Goal: Book appointment/travel/reservation

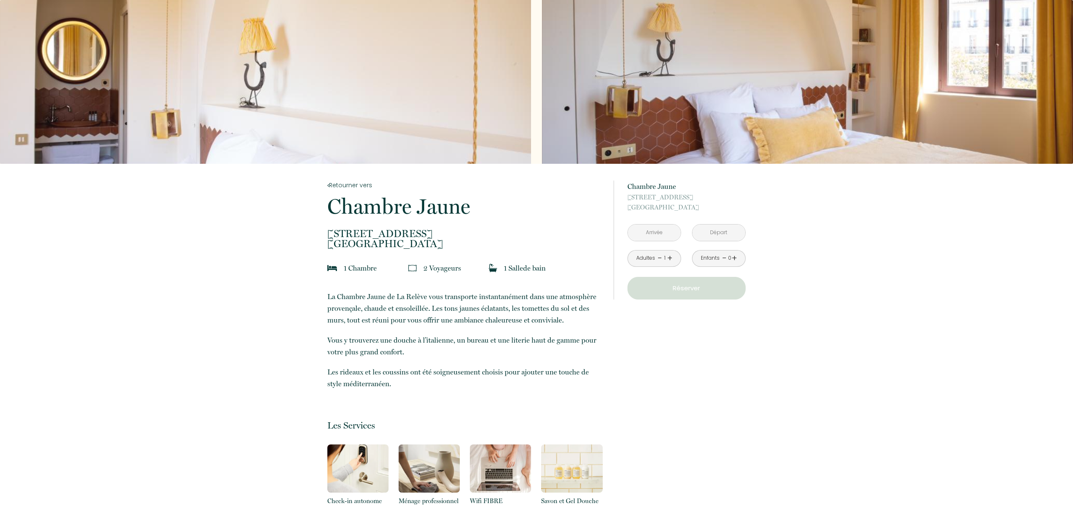
click at [652, 228] on input "text" at bounding box center [654, 233] width 53 height 16
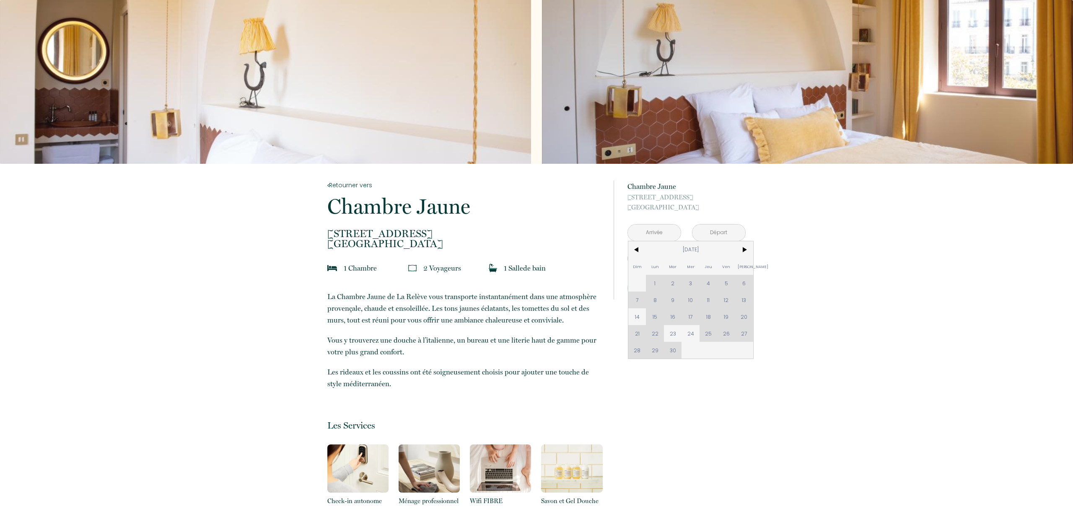
click at [747, 314] on div "Dim Lun Mar Mer Jeu Ven Sam 1 2 3 4 5 6 7 8 9 10 11 12 13 14 15 16 17 18 19 20 …" at bounding box center [690, 299] width 125 height 117
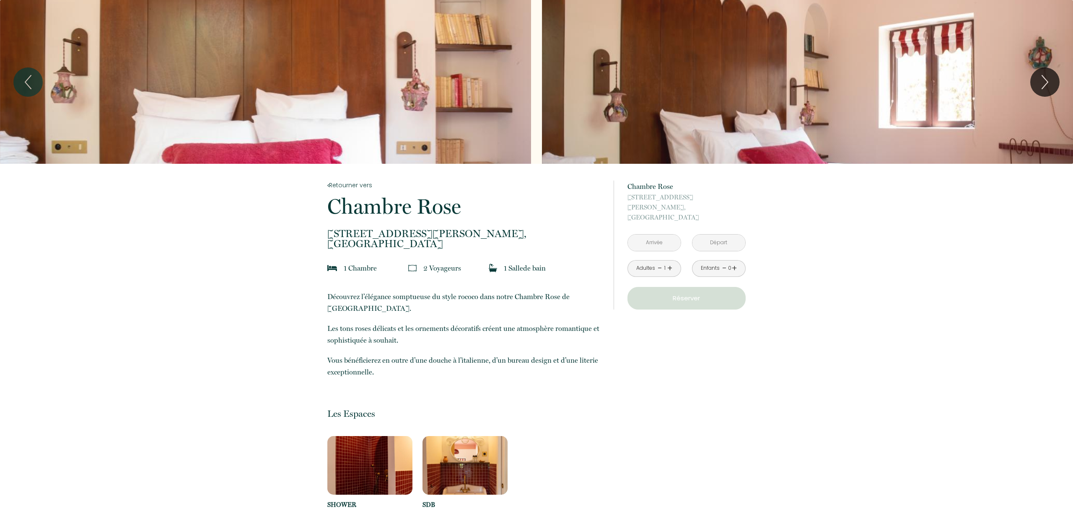
click at [683, 293] on p "Réserver" at bounding box center [687, 298] width 112 height 10
click at [664, 236] on input "text" at bounding box center [654, 243] width 53 height 16
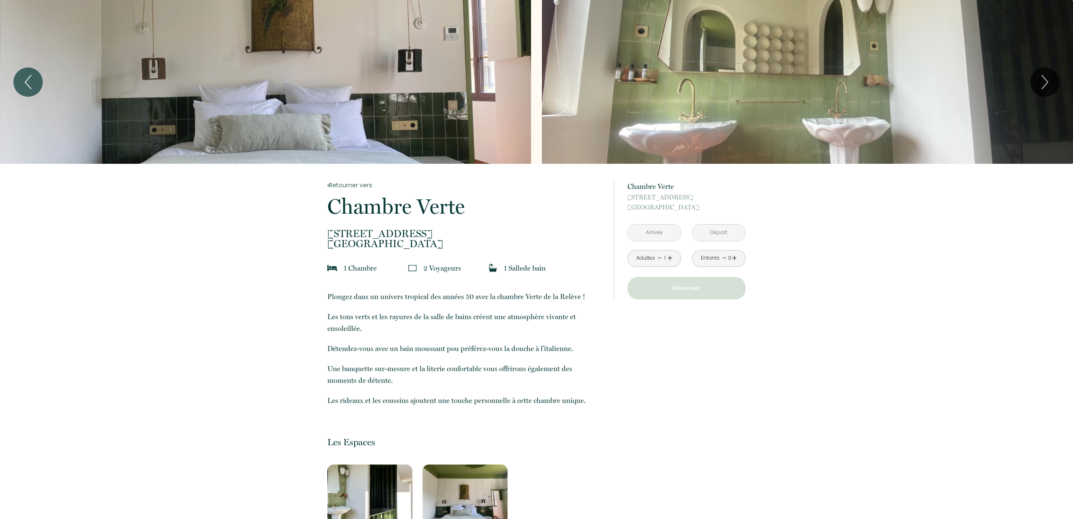
click at [665, 232] on input "text" at bounding box center [654, 233] width 53 height 16
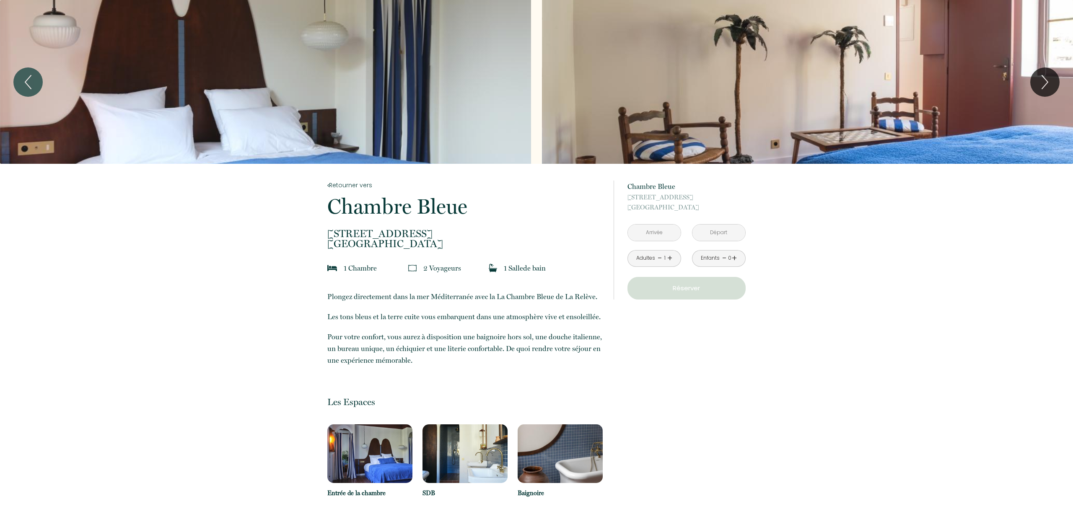
click at [650, 230] on input "text" at bounding box center [654, 233] width 53 height 16
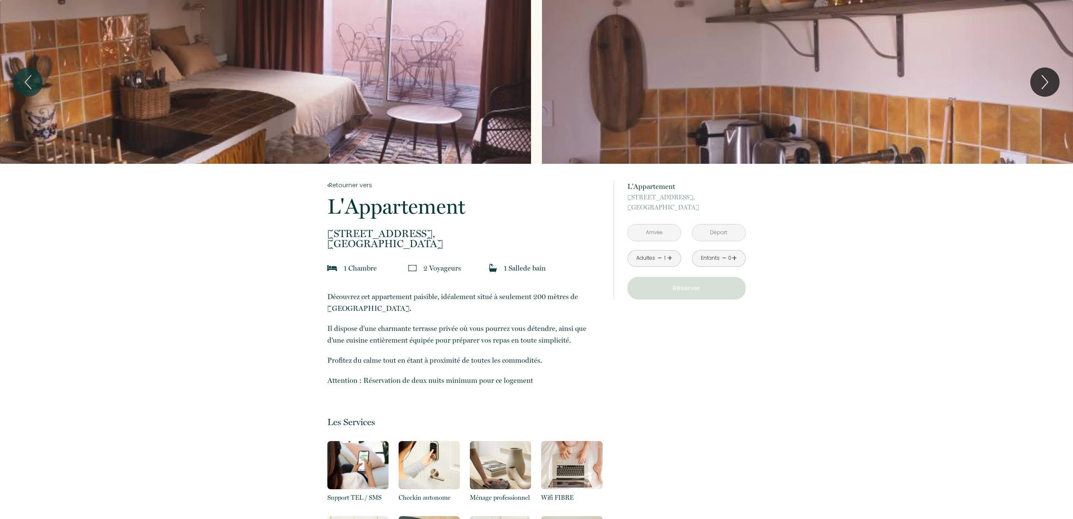
click at [651, 231] on input "text" at bounding box center [654, 233] width 53 height 16
